Goal: Communication & Community: Answer question/provide support

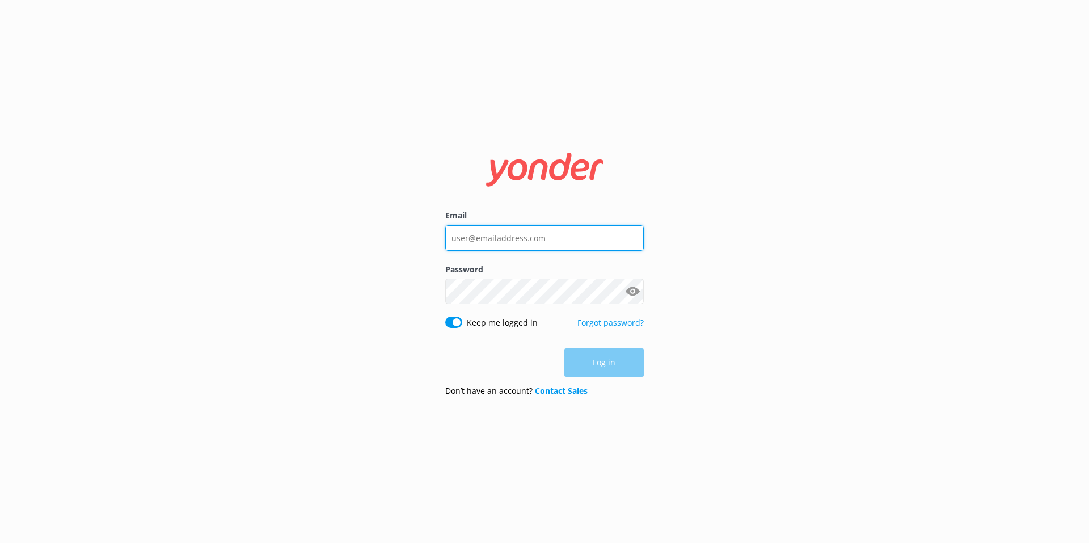
type input "pip@blackcat.co.nz"
click at [610, 365] on div "Log in" at bounding box center [544, 362] width 199 height 28
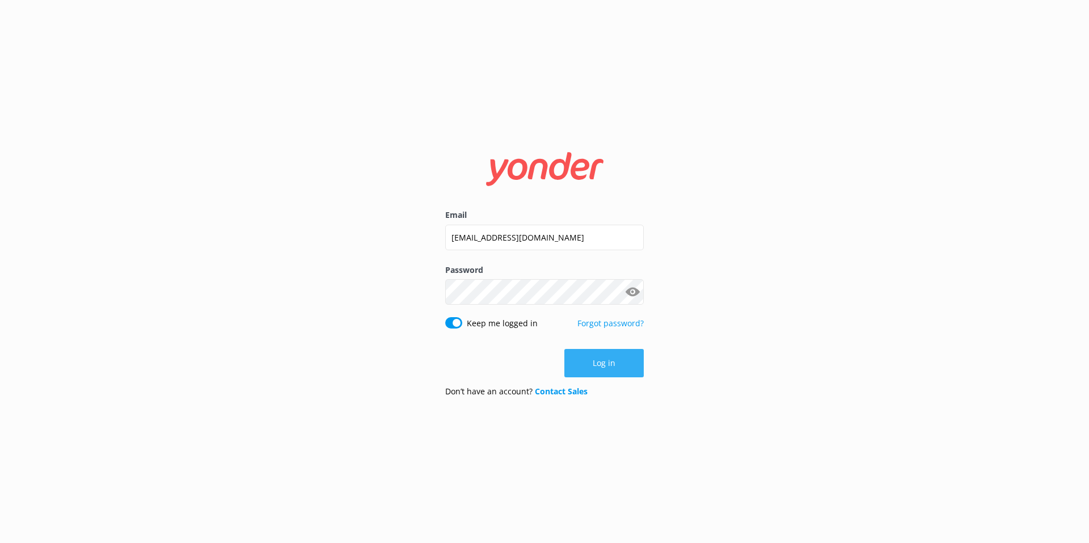
click at [606, 361] on button "Log in" at bounding box center [603, 363] width 79 height 28
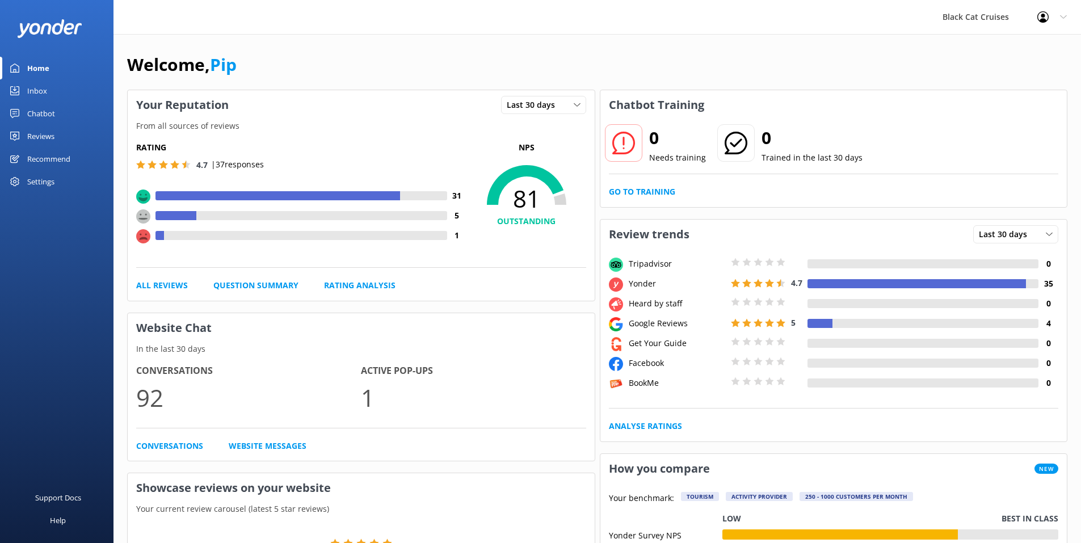
click at [997, 14] on div "Black Cat Cruises" at bounding box center [975, 17] width 95 height 34
click at [1000, 18] on div "Black Cat Cruises" at bounding box center [975, 17] width 95 height 34
click at [51, 136] on div "Reviews" at bounding box center [40, 136] width 27 height 23
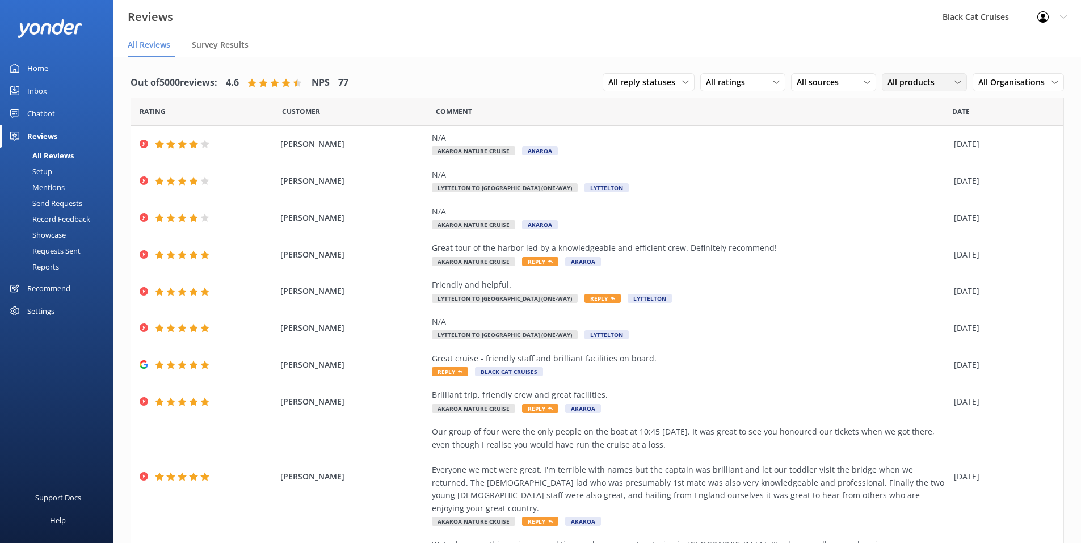
click at [954, 82] on icon at bounding box center [957, 82] width 7 height 7
click at [913, 154] on div "Akaroa Nature Cruise" at bounding box center [923, 151] width 71 height 11
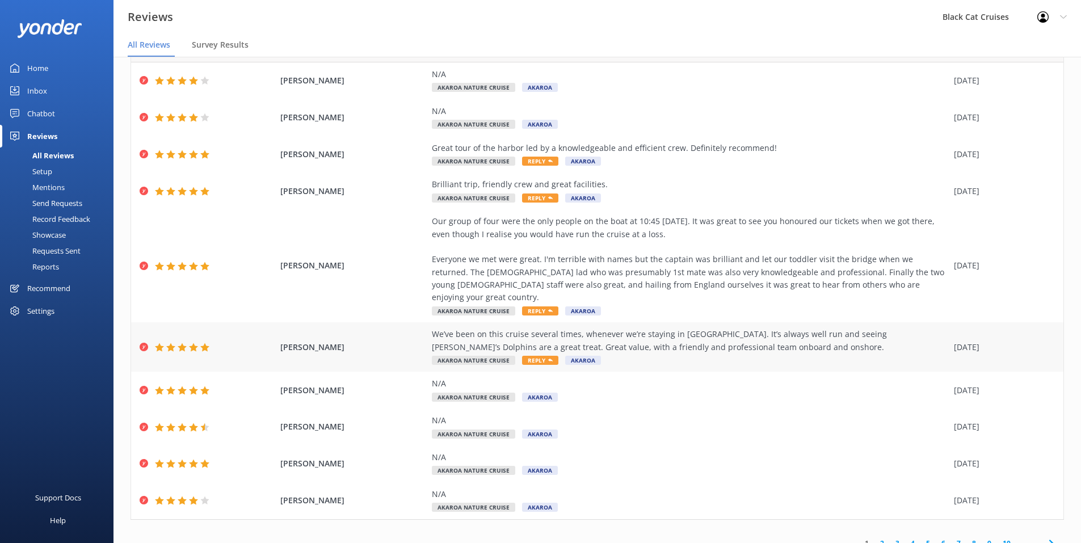
scroll to position [64, 0]
click at [874, 537] on link "2" at bounding box center [881, 542] width 15 height 11
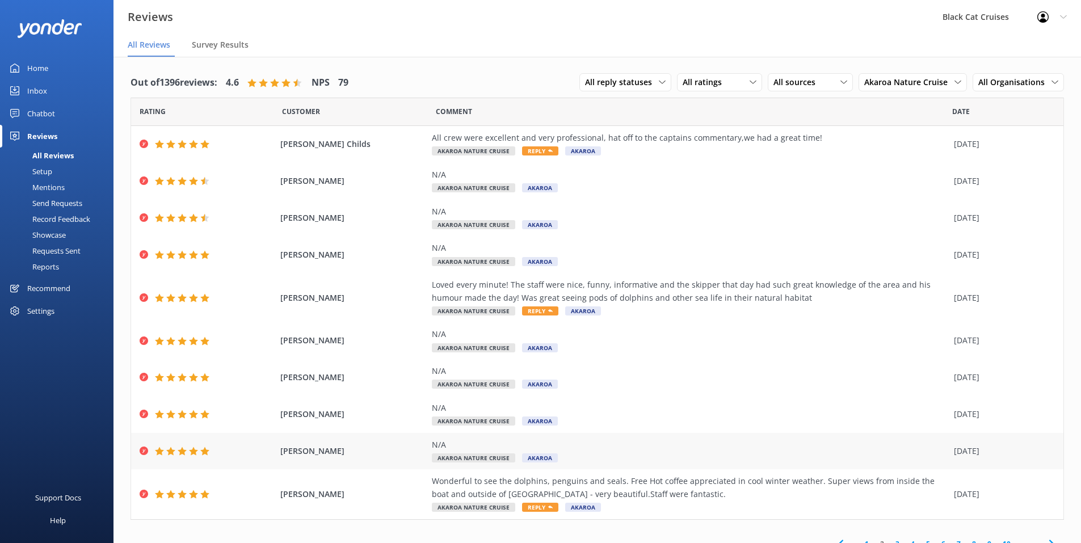
scroll to position [14, 0]
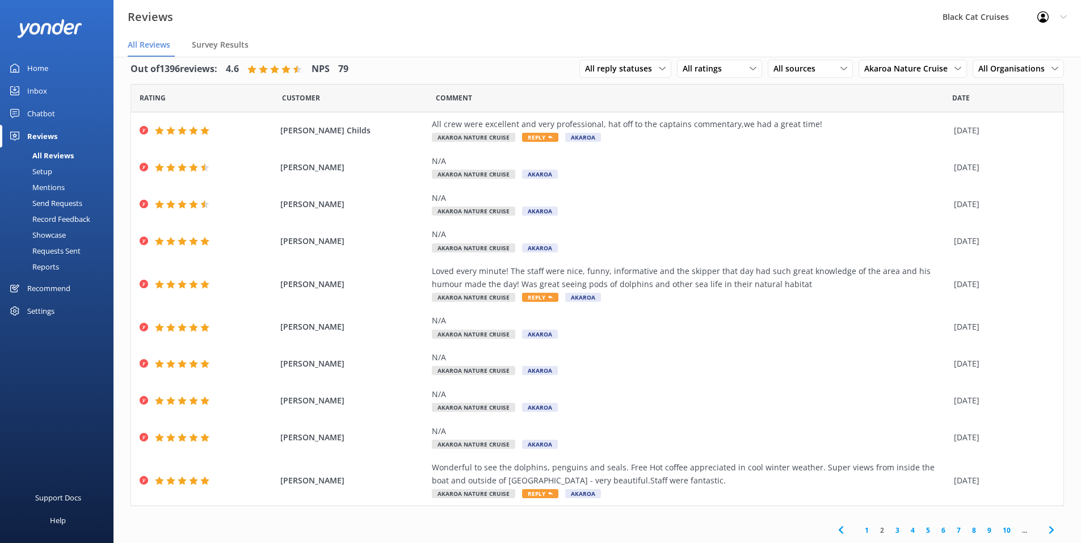
click at [838, 531] on use at bounding box center [840, 529] width 5 height 7
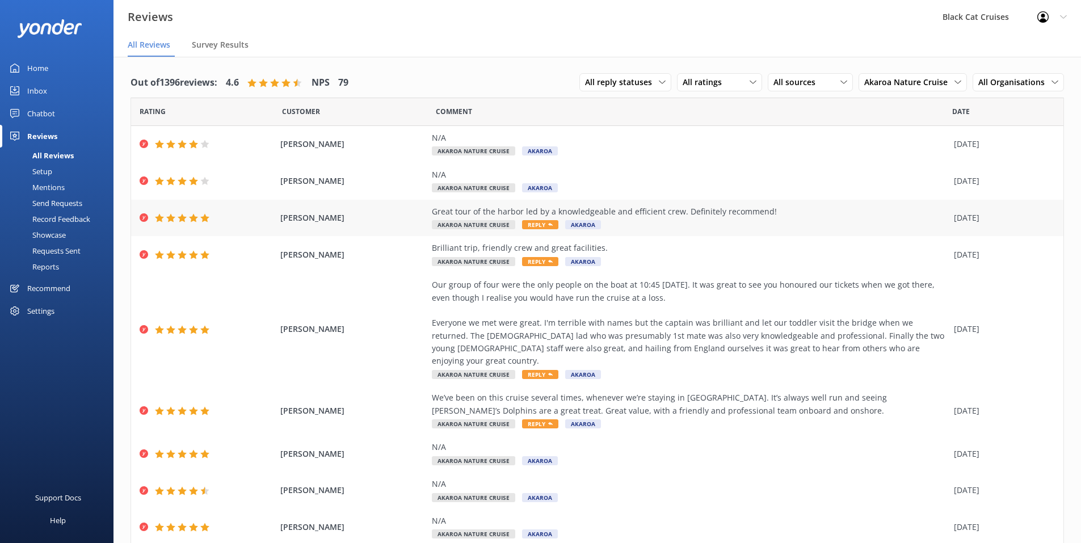
click at [422, 209] on div "Garth Hahn Great tour of the harbor led by a knowledgeable and efficient crew. …" at bounding box center [597, 218] width 932 height 37
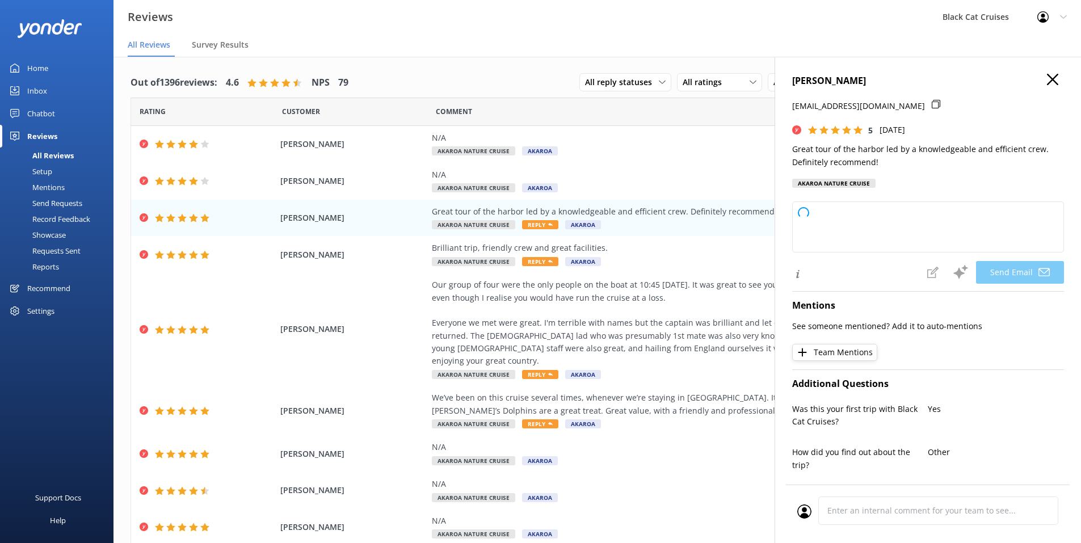
type textarea "Thank you so much, Garth! We're thrilled you enjoyed the harbor tour and apprec…"
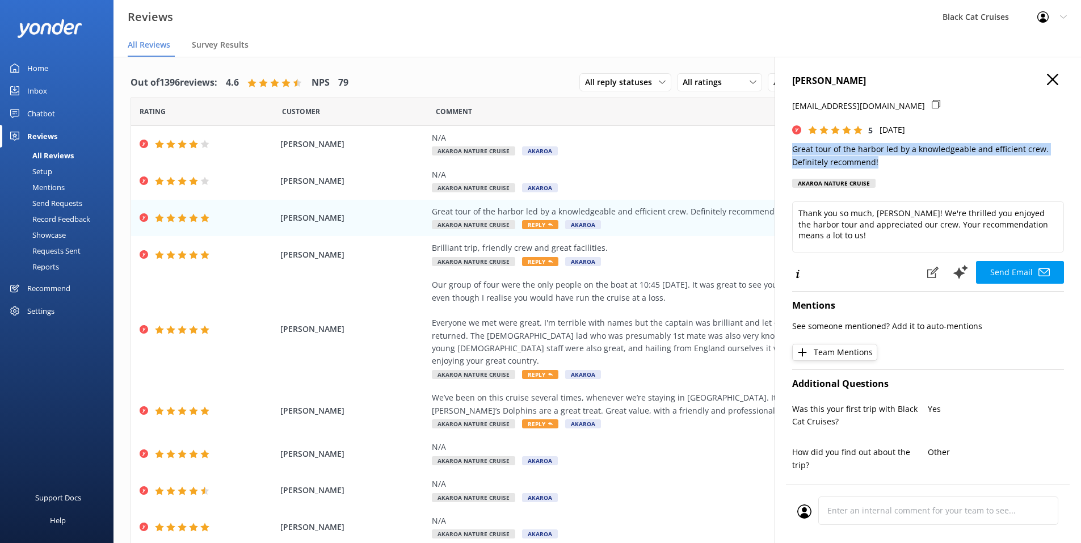
drag, startPoint x: 793, startPoint y: 148, endPoint x: 904, endPoint y: 160, distance: 111.9
click at [904, 160] on p "Great tour of the harbor led by a knowledgeable and efficient crew. Definitely …" at bounding box center [928, 156] width 272 height 26
drag, startPoint x: 904, startPoint y: 160, endPoint x: 819, endPoint y: 153, distance: 85.4
copy p "Great tour of the harbor led by a knowledgeable and efficient crew. Definitely …"
drag, startPoint x: 469, startPoint y: 247, endPoint x: 486, endPoint y: 248, distance: 17.0
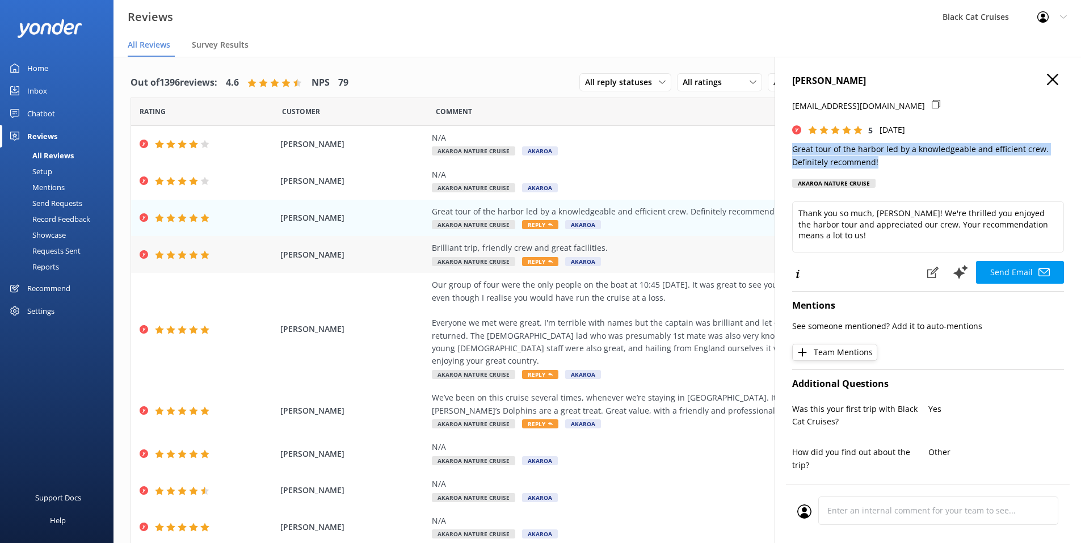
click at [469, 247] on div "Brilliant trip, friendly crew and great facilities." at bounding box center [690, 248] width 516 height 12
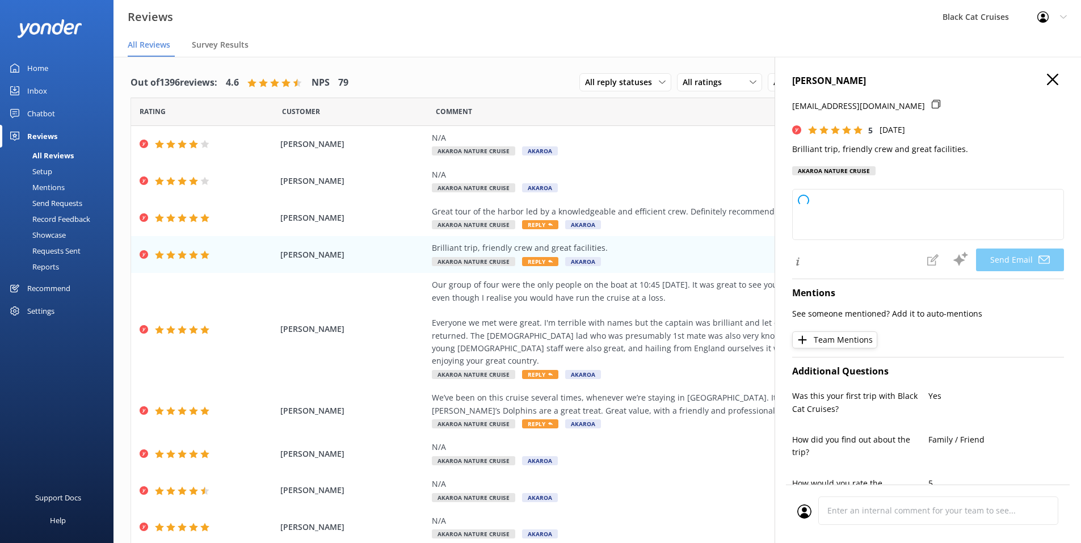
type textarea "Thank you so much for your wonderful review, LilY! We're delighted to hear you …"
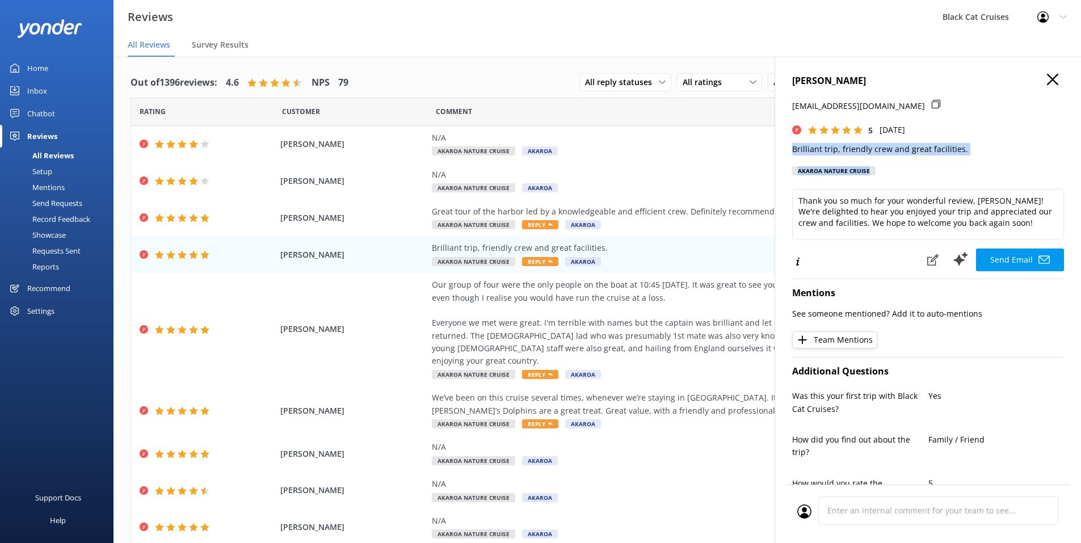
drag, startPoint x: 787, startPoint y: 149, endPoint x: 1012, endPoint y: 158, distance: 224.3
click at [1012, 158] on div "LilY Pettifar lgpettifar@gmail.com 5 Sat, 30th Aug 2025 Brilliant trip, friendl…" at bounding box center [927, 328] width 306 height 543
copy div "Brilliant trip, friendly crew and great facilities. Akaroa Nature Cruise"
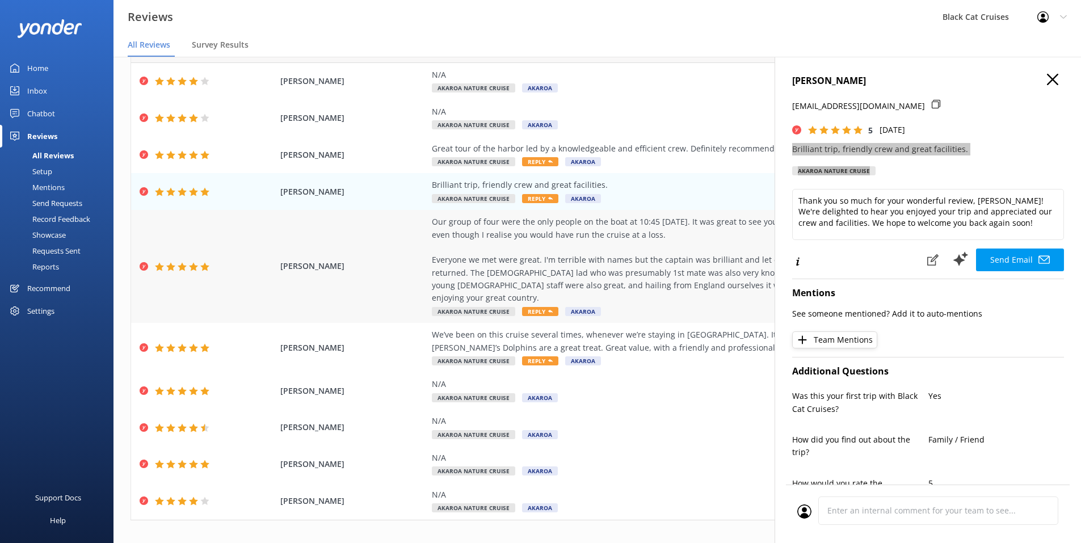
scroll to position [64, 0]
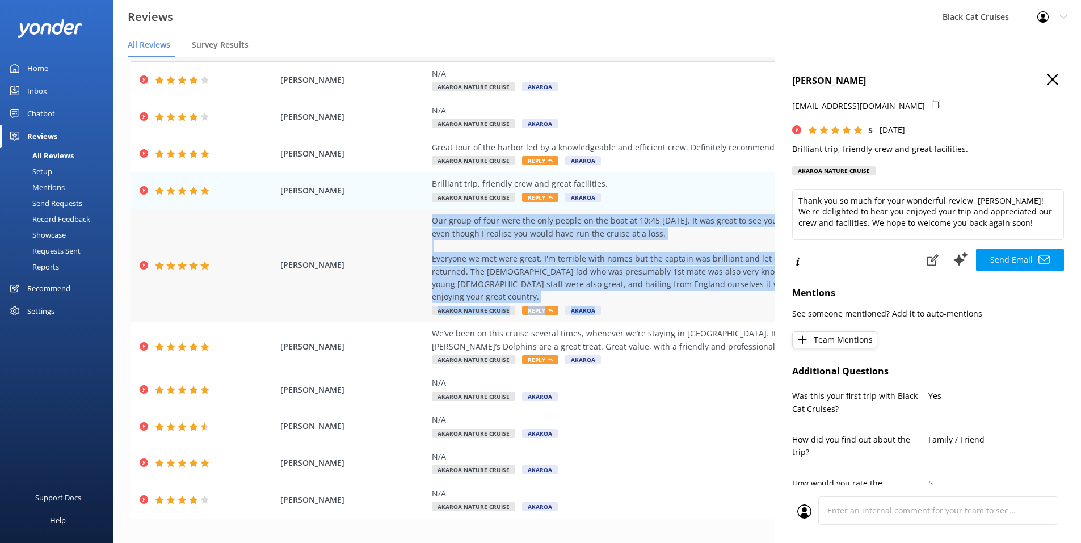
drag, startPoint x: 426, startPoint y: 216, endPoint x: 765, endPoint y: 294, distance: 348.0
click at [765, 294] on div "Our group of four were the only people on the boat at 10:45 on Thursday. It was…" at bounding box center [690, 265] width 516 height 102
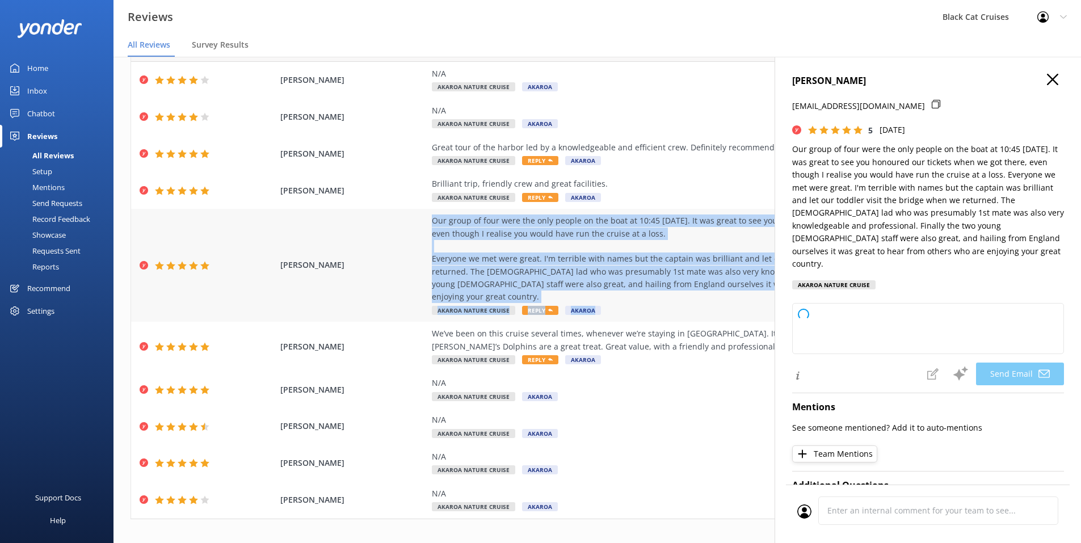
drag, startPoint x: 765, startPoint y: 294, endPoint x: 707, endPoint y: 280, distance: 60.1
type textarea "Thank you so much for your wonderful review, Kyle! We’re delighted you and your…"
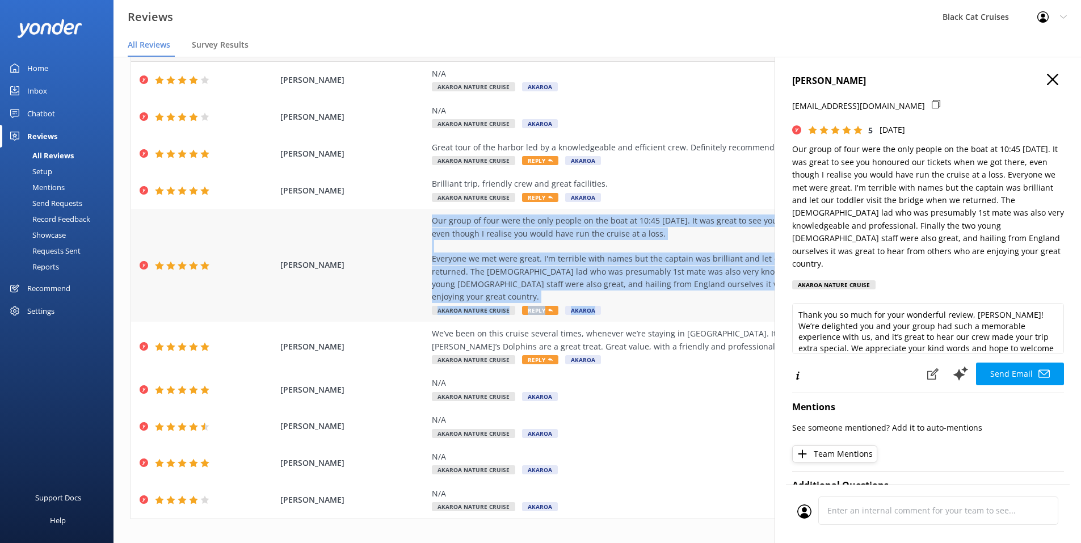
click at [896, 171] on p "Our group of four were the only people on the boat at 10:45 [DATE]. It was grea…" at bounding box center [928, 206] width 272 height 127
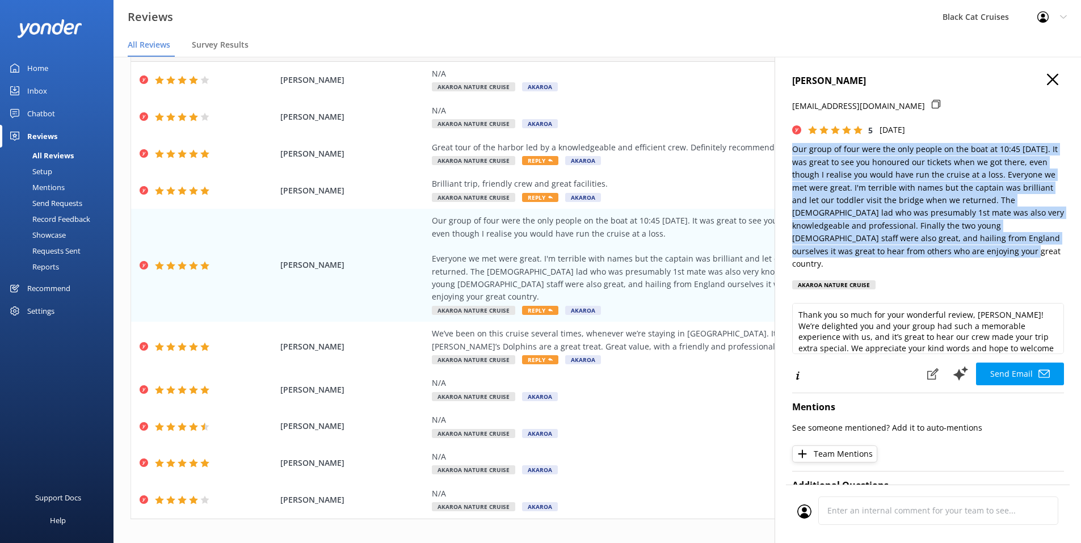
scroll to position [0, 9]
drag, startPoint x: 792, startPoint y: 146, endPoint x: 1039, endPoint y: 258, distance: 270.7
click at [1039, 258] on div "Kyle Kensett kkensett@hotmail.com 5 Sat, 30th Aug 2025 Our group of four were t…" at bounding box center [928, 185] width 272 height 222
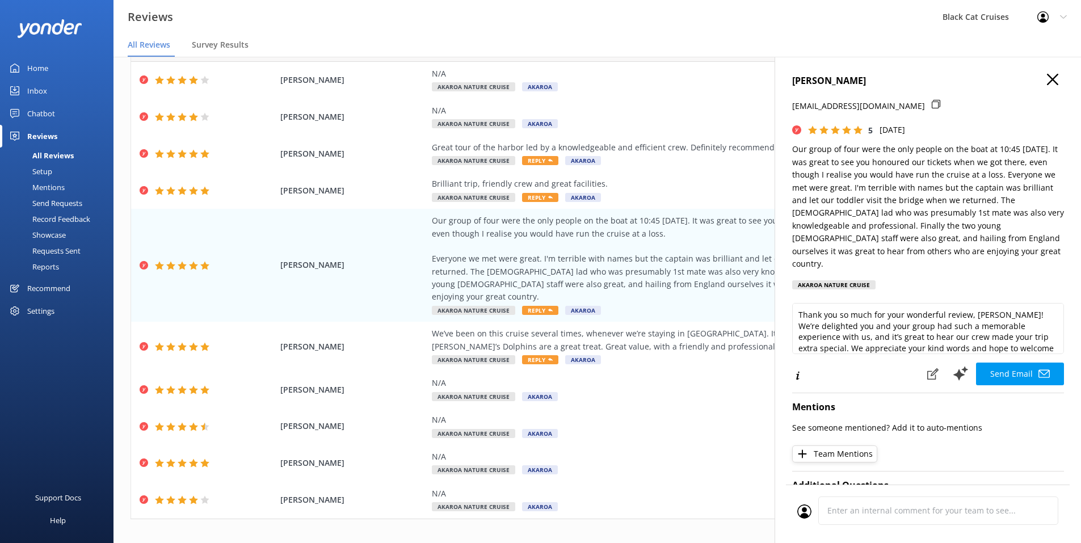
click at [914, 261] on div "Kyle Kensett kkensett@hotmail.com 5 Sat, 30th Aug 2025 Our group of four were t…" at bounding box center [928, 185] width 272 height 222
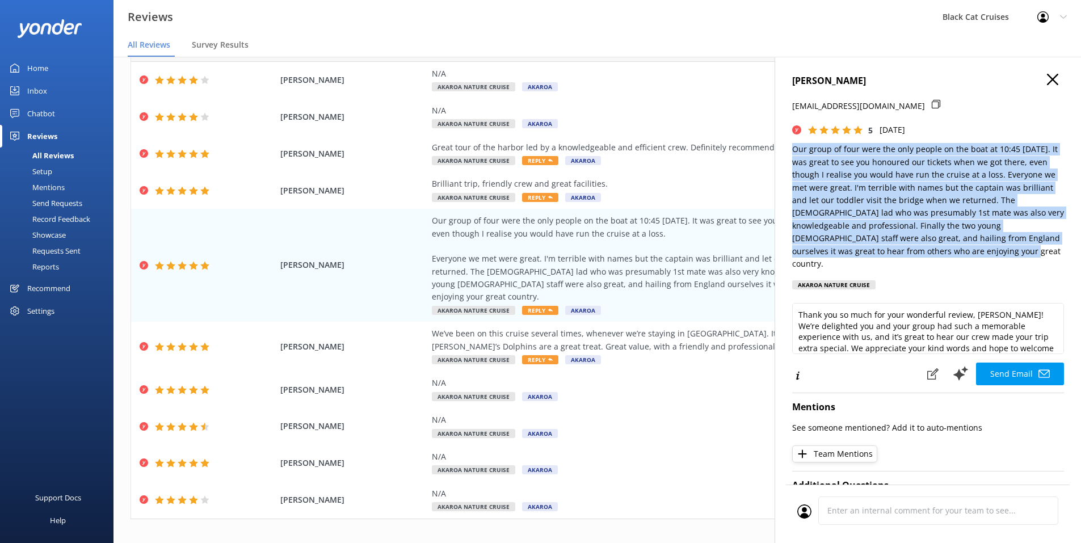
drag, startPoint x: 786, startPoint y: 149, endPoint x: 1000, endPoint y: 251, distance: 237.0
click at [1000, 251] on p "Our group of four were the only people on the boat at 10:45 [DATE]. It was grea…" at bounding box center [928, 206] width 272 height 127
copy p "Our group of four were the only people on the boat at 10:45 on Thursday. It was…"
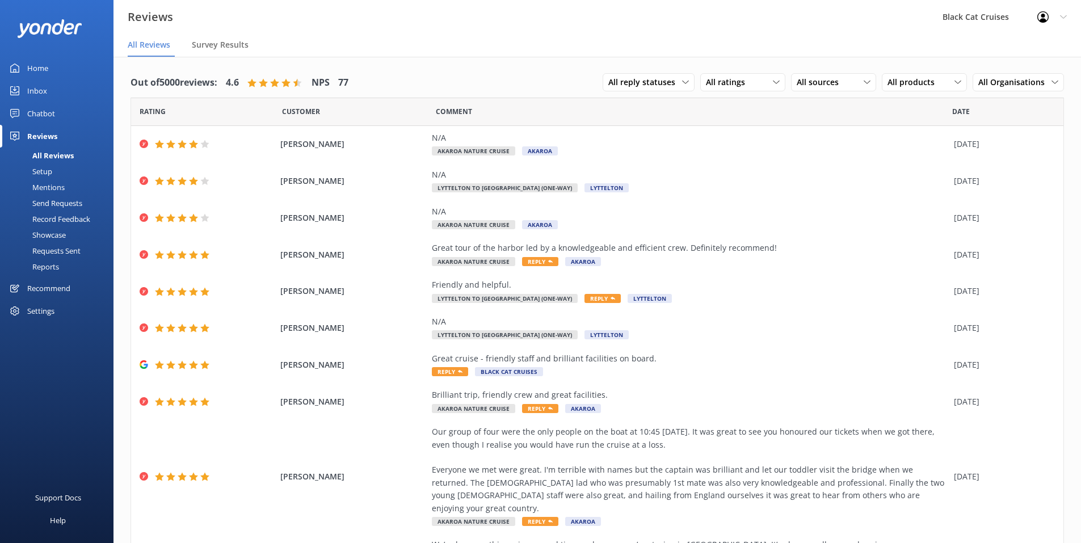
scroll to position [23, 0]
click at [905, 88] on span "All products" at bounding box center [914, 82] width 54 height 12
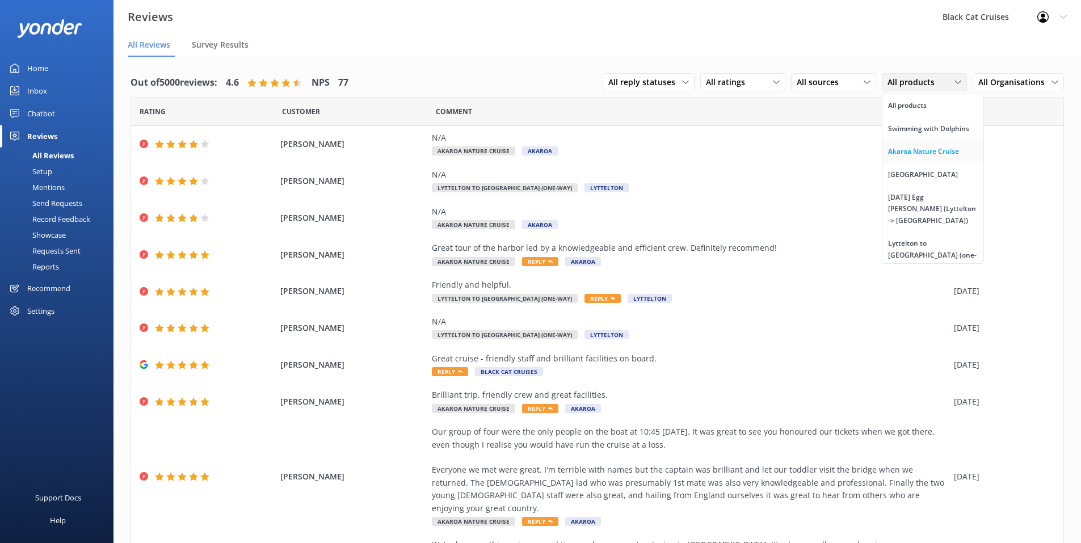
click at [906, 146] on div "Akaroa Nature Cruise" at bounding box center [923, 151] width 71 height 11
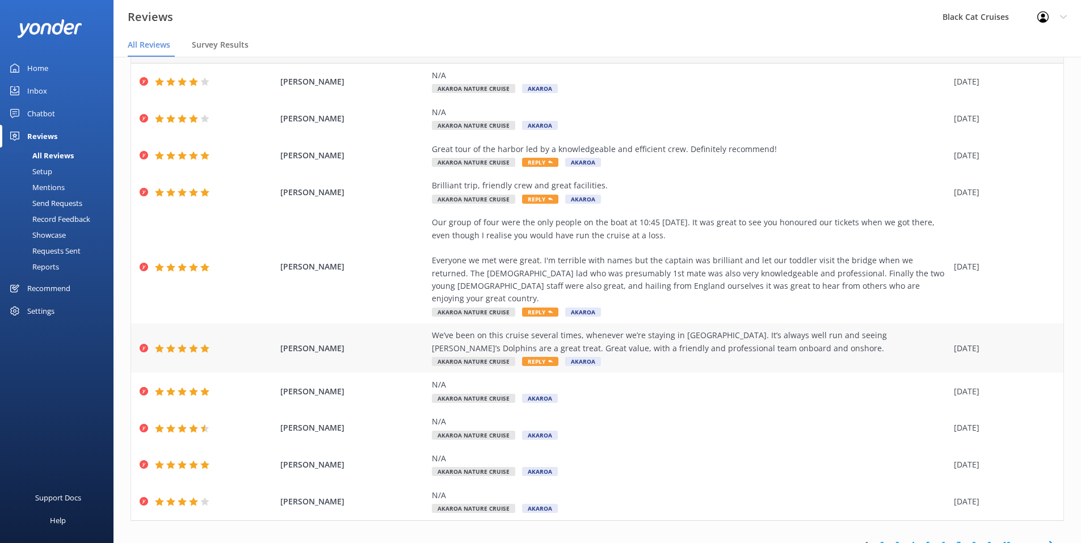
scroll to position [64, 0]
click at [427, 322] on div "[PERSON_NAME] We’ve been on this cruise several times, whenever we’re staying i…" at bounding box center [597, 346] width 932 height 49
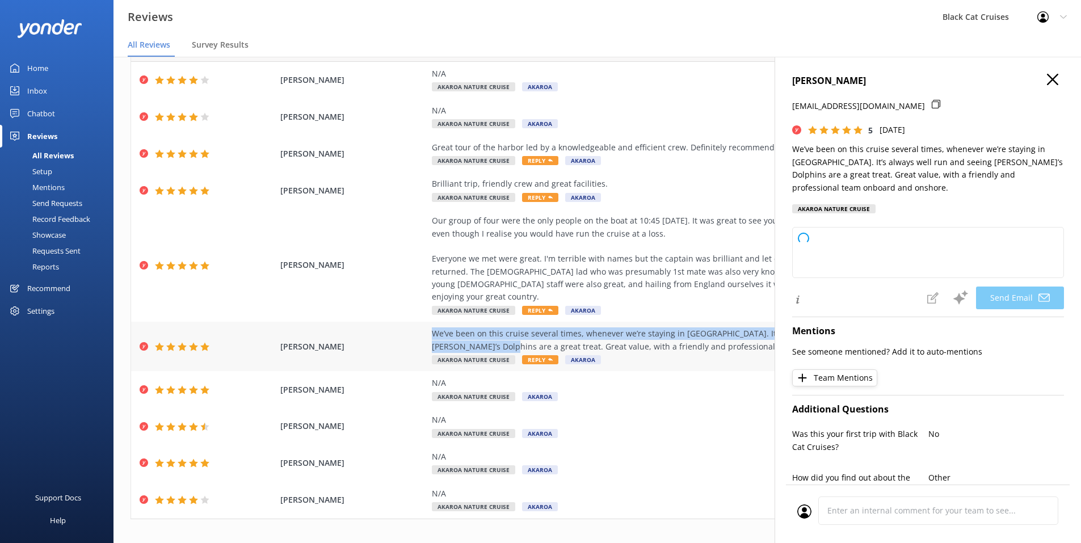
drag, startPoint x: 429, startPoint y: 318, endPoint x: 429, endPoint y: 328, distance: 10.8
click at [432, 328] on div "We’ve been on this cruise several times, whenever we’re staying in [GEOGRAPHIC_…" at bounding box center [690, 340] width 516 height 26
type textarea "Thank you so much for your wonderful review, [PERSON_NAME]! We’re delighted to …"
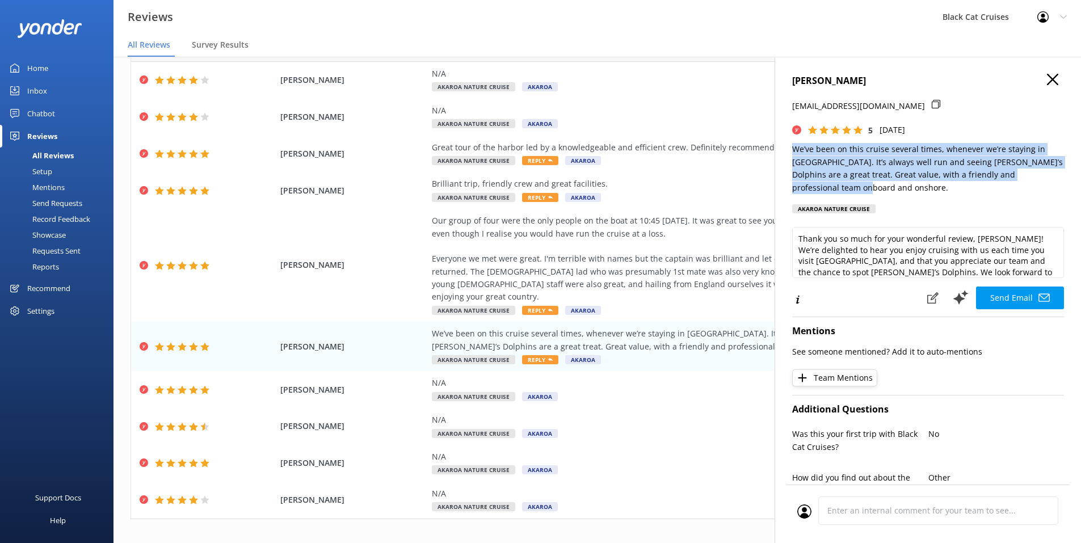
drag, startPoint x: 793, startPoint y: 148, endPoint x: 828, endPoint y: 188, distance: 53.9
click at [828, 188] on p "We’ve been on this cruise several times, whenever we’re staying in [GEOGRAPHIC_…" at bounding box center [928, 168] width 272 height 51
drag, startPoint x: 828, startPoint y: 188, endPoint x: 814, endPoint y: 158, distance: 33.2
copy p "We’ve been on this cruise several times, whenever we’re staying in [GEOGRAPHIC_…"
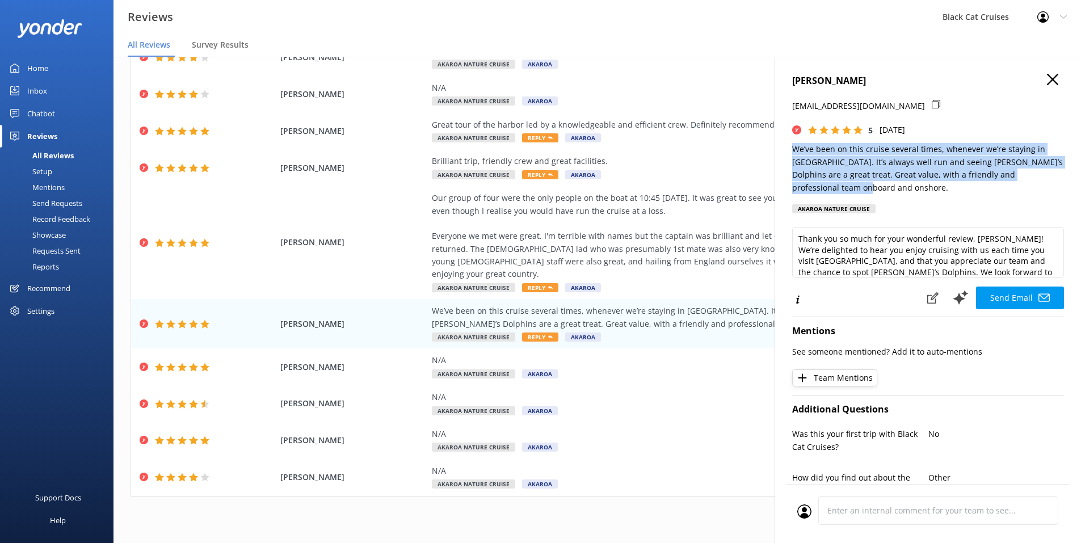
click at [1047, 78] on icon "button" at bounding box center [1052, 79] width 11 height 11
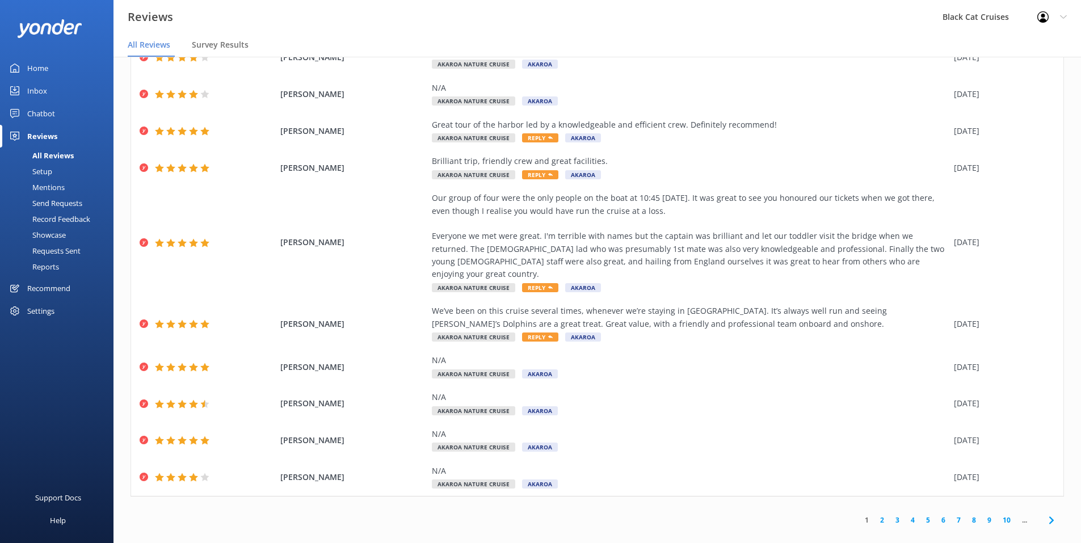
click at [874, 515] on link "2" at bounding box center [881, 520] width 15 height 11
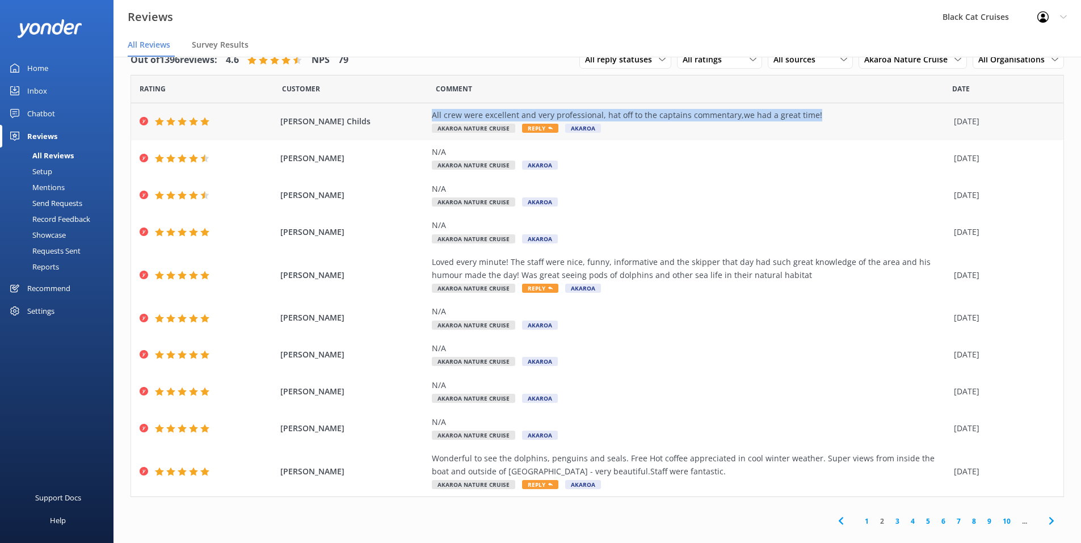
drag, startPoint x: 424, startPoint y: 113, endPoint x: 815, endPoint y: 120, distance: 390.4
click at [815, 120] on div "[PERSON_NAME] Childs All crew were excellent and very professional, hat off to …" at bounding box center [597, 121] width 932 height 37
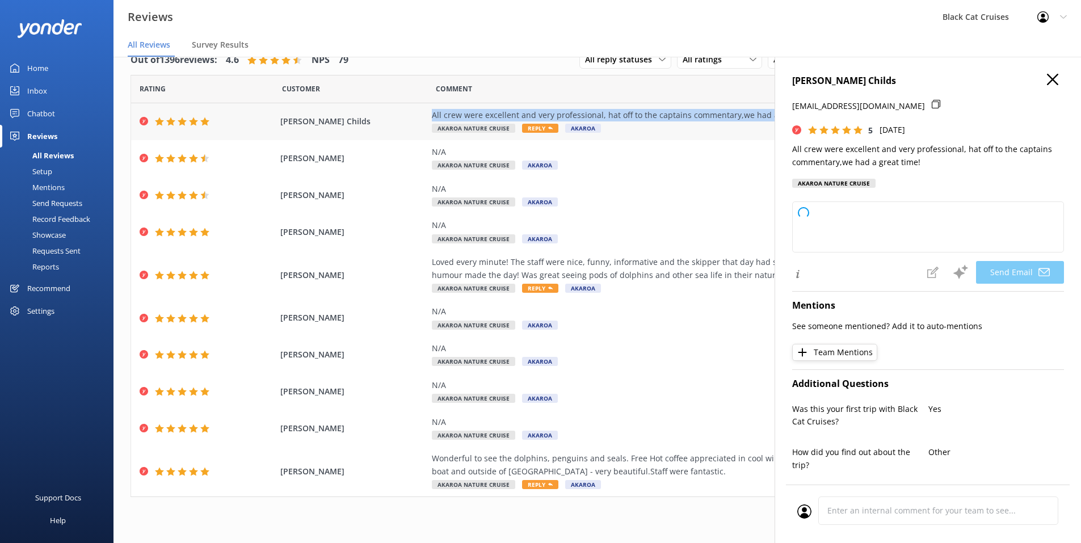
type textarea "Thank you so much, [PERSON_NAME]! We're delighted to hear you had a great time …"
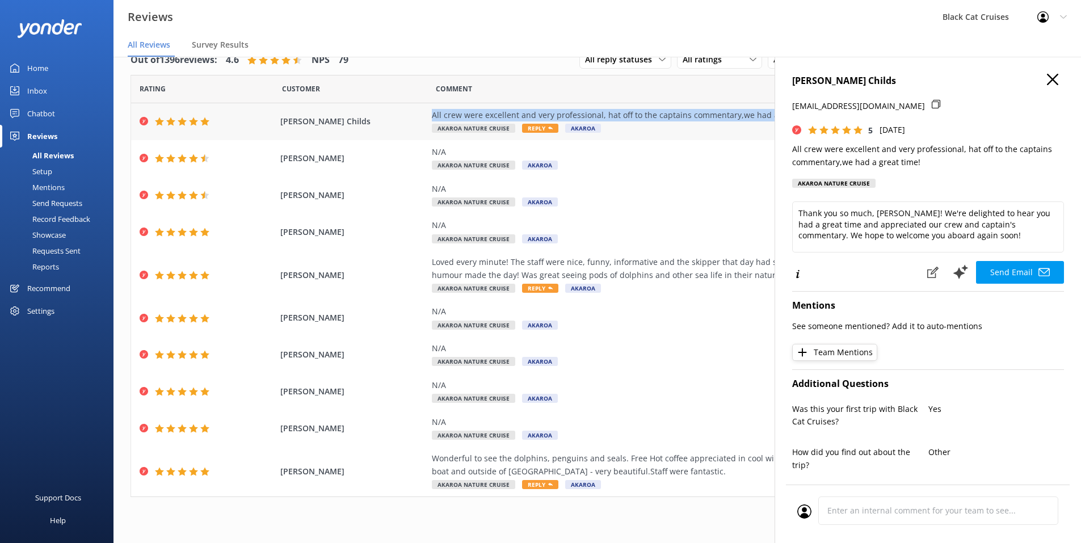
copy div "All crew were excellent and very professional, hat off to the captains commenta…"
click at [581, 304] on div "[PERSON_NAME] N/A Akaroa Nature Cruise Akaroa [DATE]" at bounding box center [597, 318] width 932 height 37
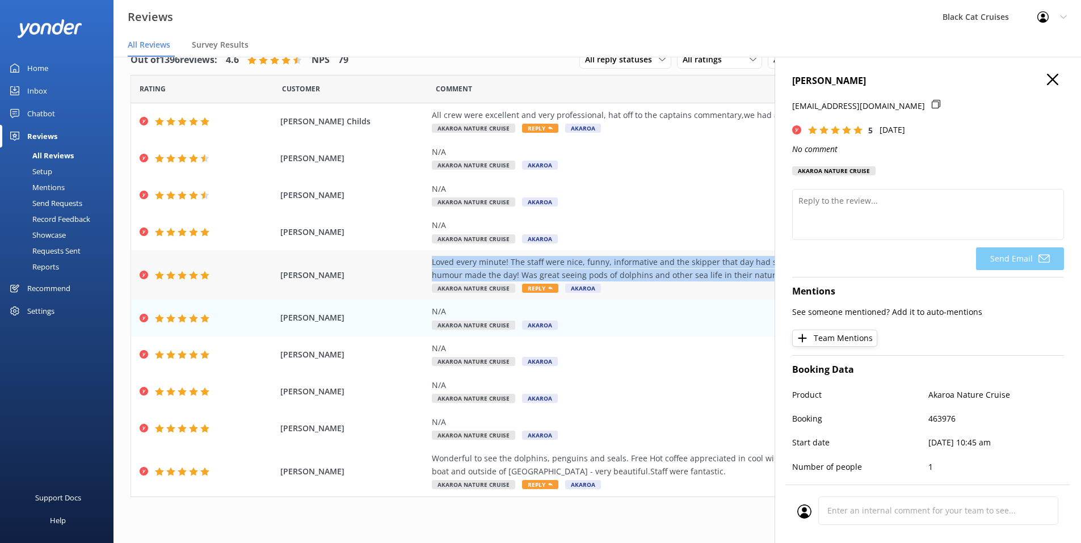
drag, startPoint x: 427, startPoint y: 258, endPoint x: 759, endPoint y: 278, distance: 332.5
click at [759, 278] on div "Loved every minute! The staff were nice, funny, informative and the skipper tha…" at bounding box center [690, 269] width 516 height 26
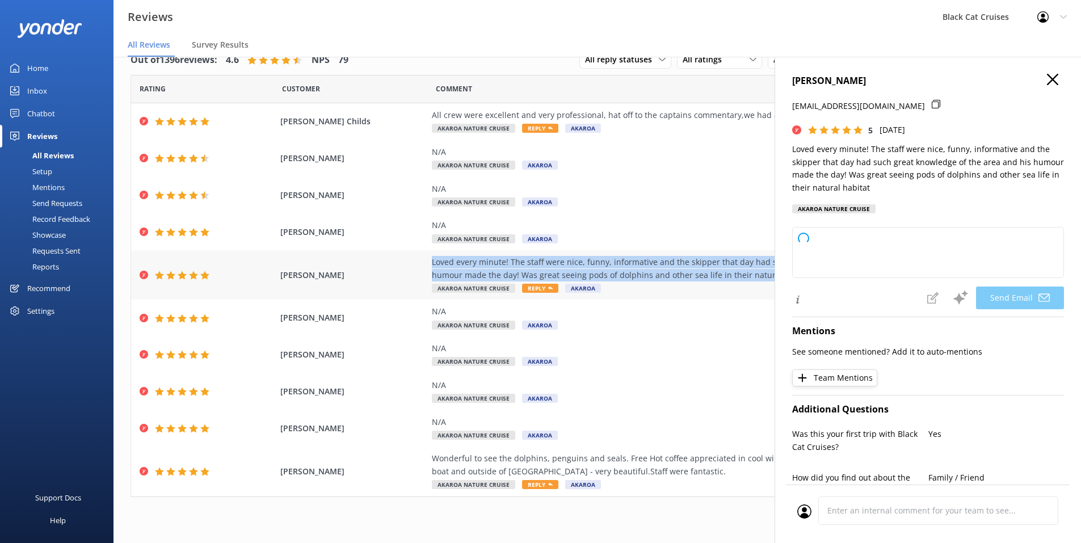
type textarea "Thank you so much, [PERSON_NAME]! We’re thrilled you had such a wonderful time …"
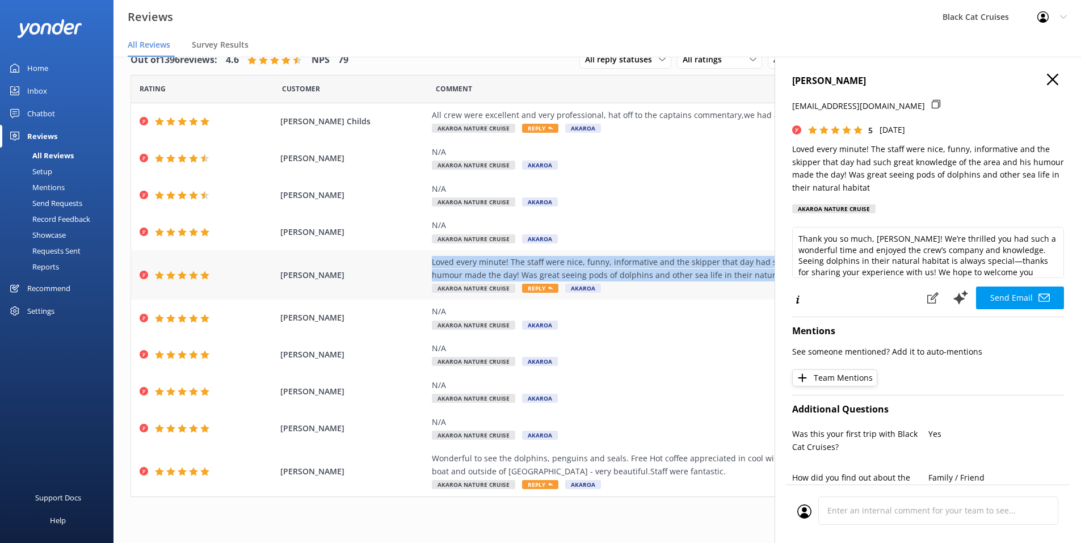
copy div "Loved every minute! The staff were nice, funny, informative and the skipper tha…"
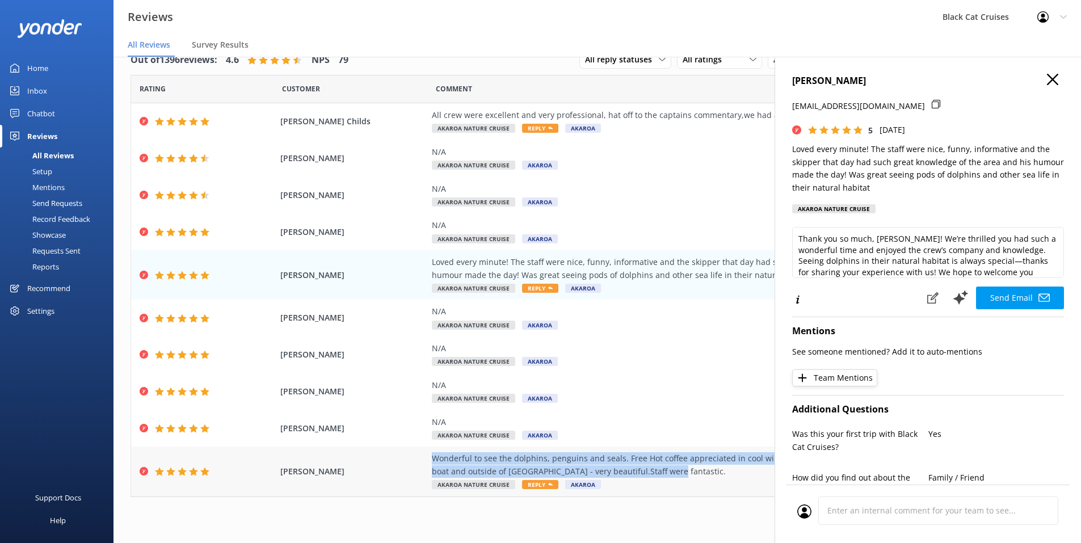
drag, startPoint x: 427, startPoint y: 456, endPoint x: 654, endPoint y: 475, distance: 227.7
click at [654, 475] on div "Wonderful to see the dolphins, penguins and seals. Free Hot coffee appreciated …" at bounding box center [690, 465] width 516 height 26
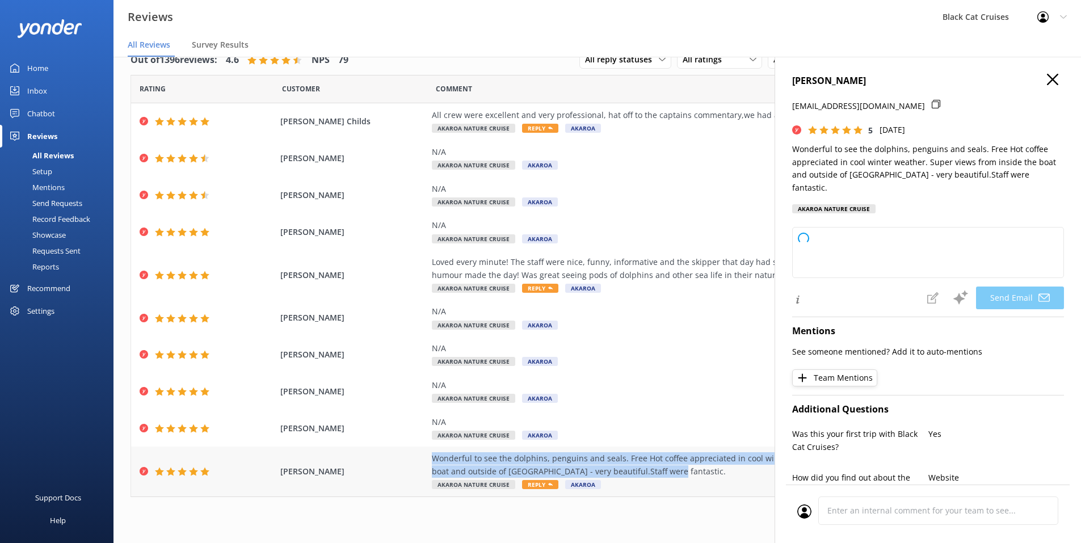
drag, startPoint x: 654, startPoint y: 475, endPoint x: 597, endPoint y: 466, distance: 57.4
type textarea "Thank you so much for your wonderful review, [PERSON_NAME]! We're delighted you…"
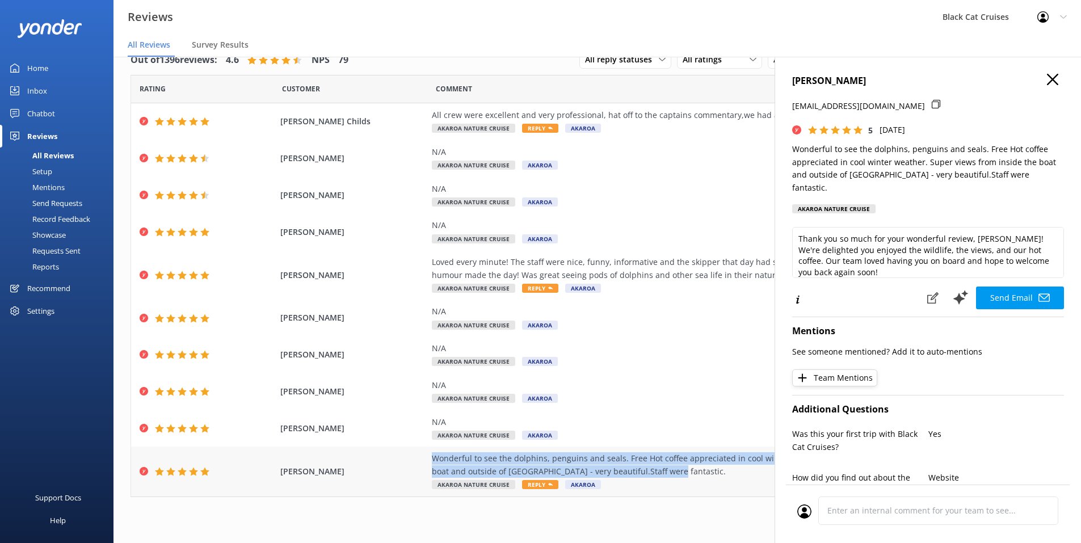
copy div "Wonderful to see the dolphins, penguins and seals. Free Hot coffee appreciated …"
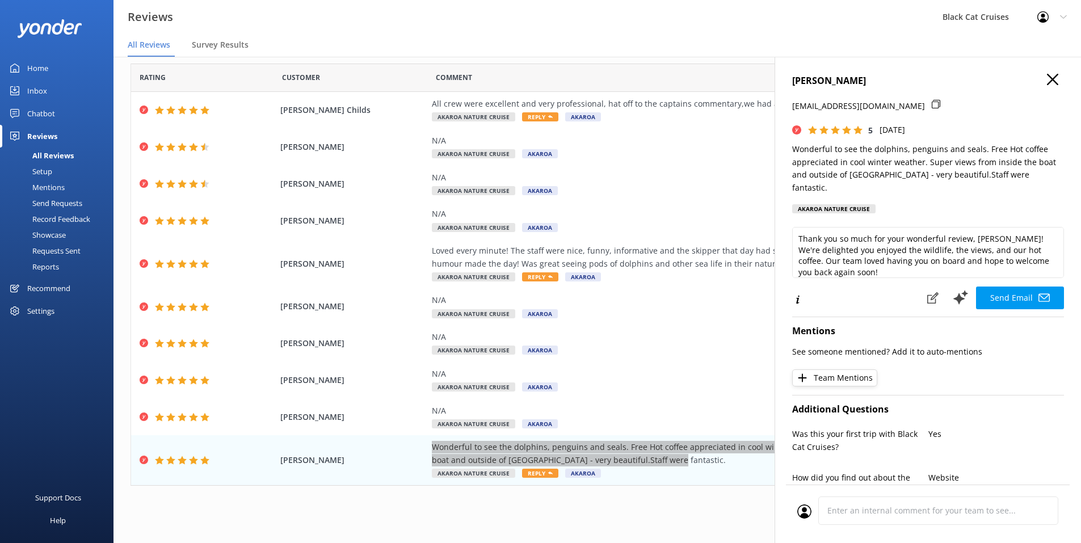
scroll to position [14, 0]
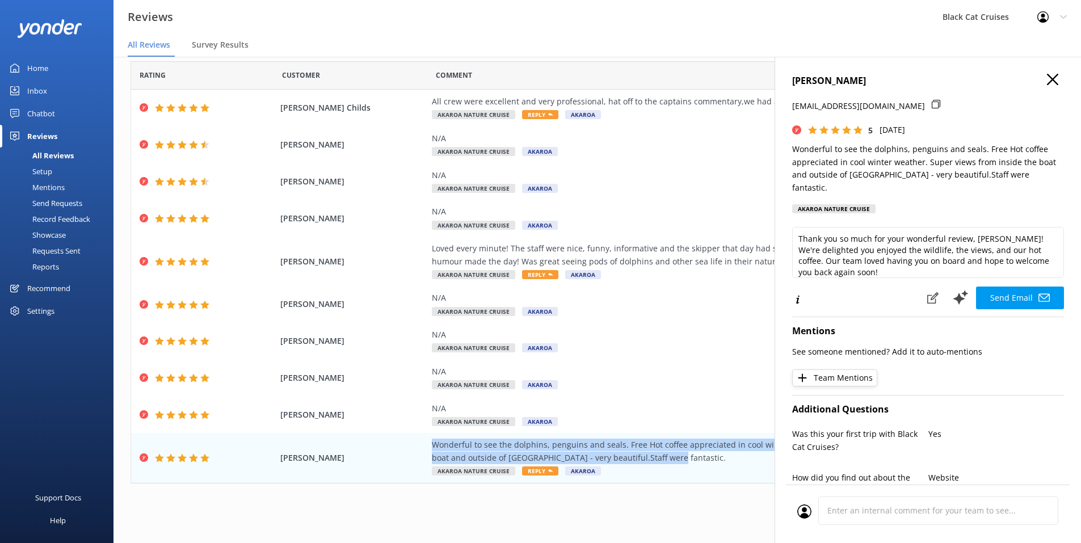
click at [1049, 82] on icon "button" at bounding box center [1052, 79] width 11 height 11
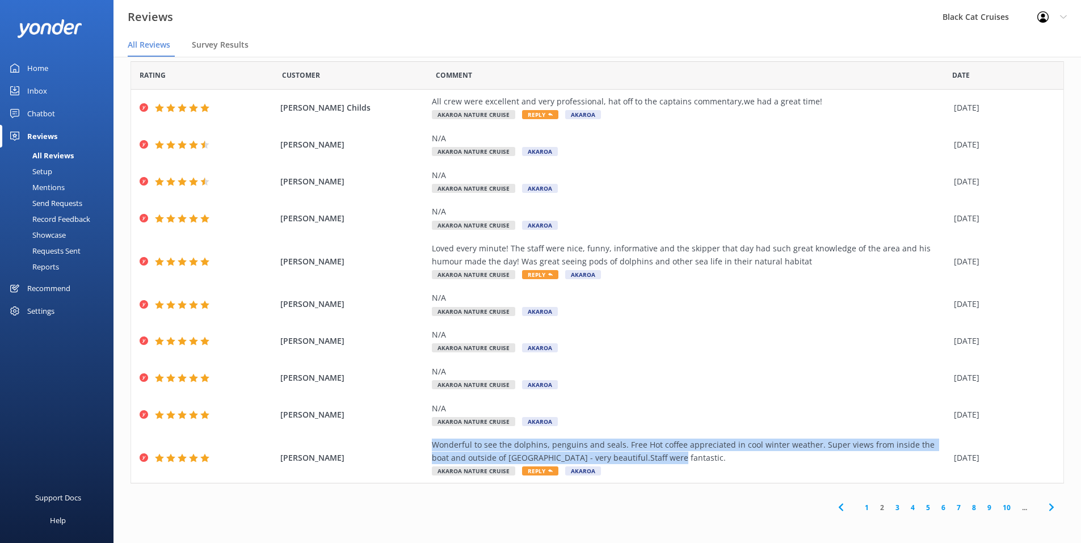
click at [890, 512] on link "3" at bounding box center [897, 507] width 15 height 11
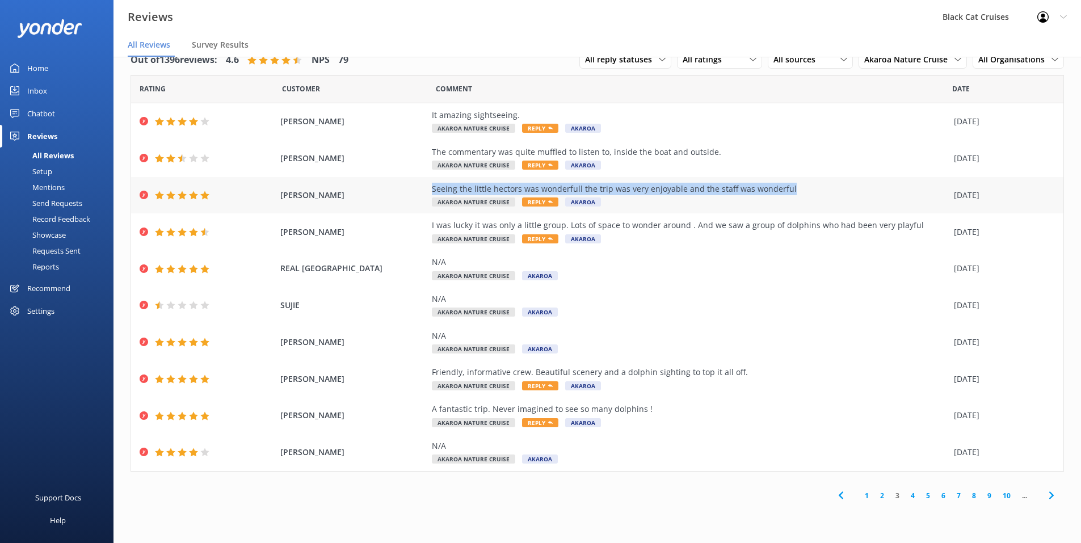
drag, startPoint x: 427, startPoint y: 189, endPoint x: 805, endPoint y: 191, distance: 378.4
click at [805, 191] on div "[PERSON_NAME] Seeing the little hectors was wonderfull the trip was very enjoya…" at bounding box center [597, 195] width 932 height 37
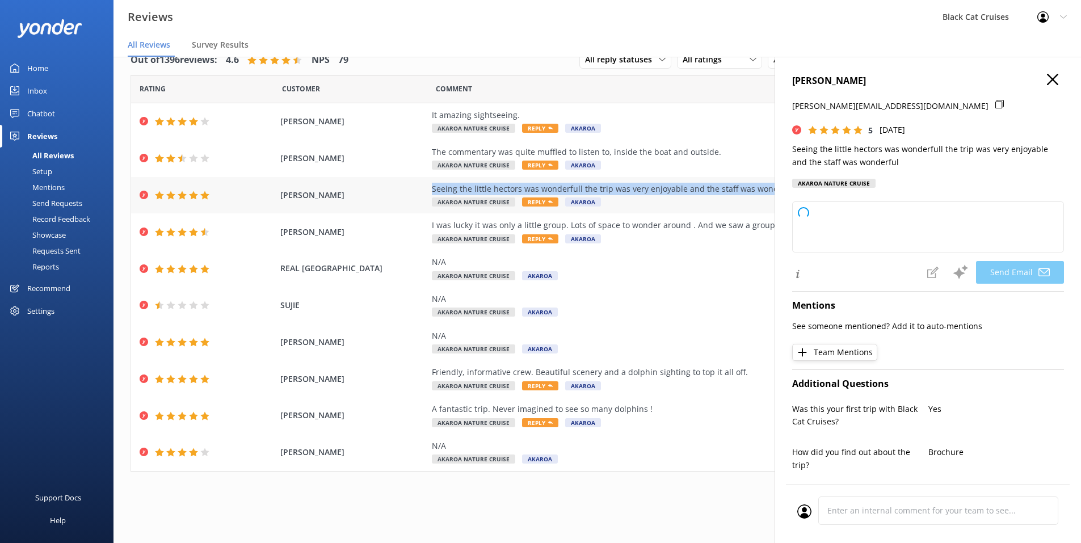
drag, startPoint x: 805, startPoint y: 191, endPoint x: 732, endPoint y: 186, distance: 72.8
type textarea "Thank you so much for your kind words, [PERSON_NAME]! We're thrilled to hear yo…"
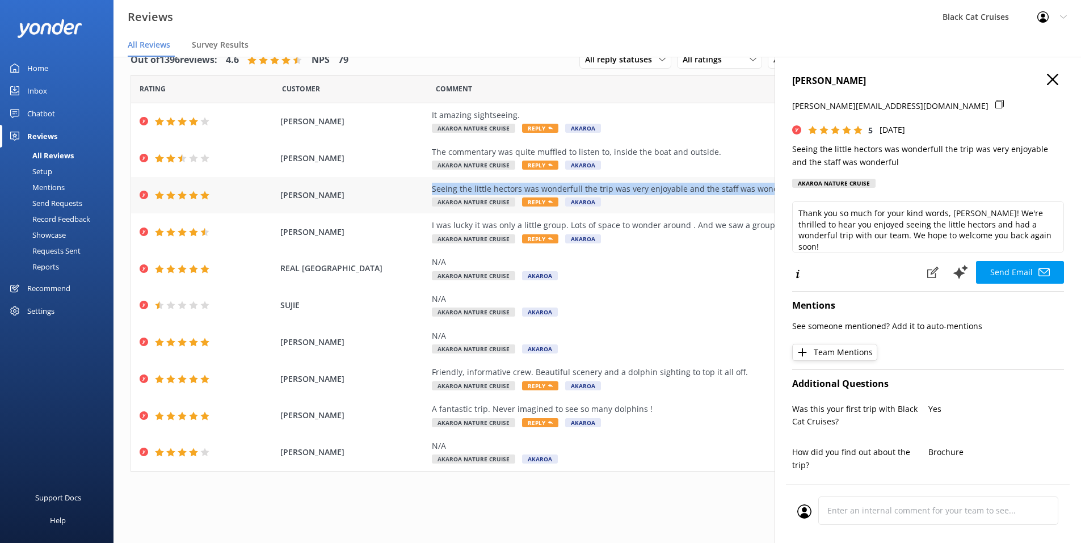
copy div "Seeing the little hectors was wonderfull the trip was very enjoyable and the st…"
